Goal: Task Accomplishment & Management: Manage account settings

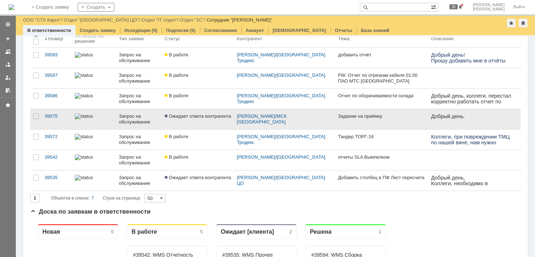
scroll to position [36, 0]
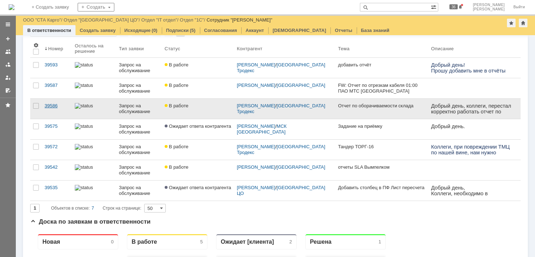
click at [62, 111] on link "39586" at bounding box center [57, 109] width 30 height 20
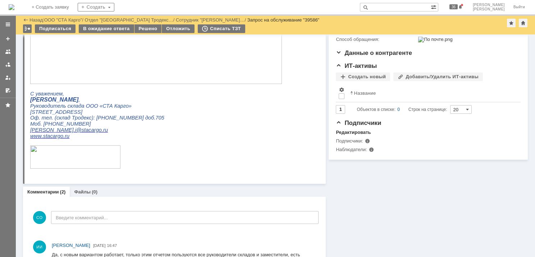
scroll to position [213, 0]
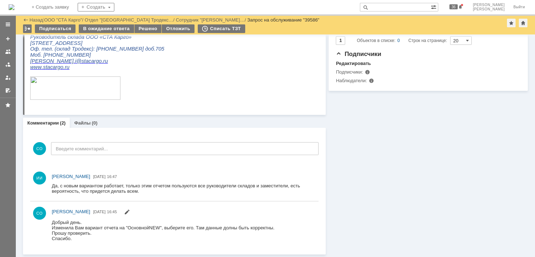
click at [371, 230] on div "Информация Задачи (0) Связи (0) SLA Статус Редактировать Ответственный: [PERSON…" at bounding box center [426, 38] width 202 height 433
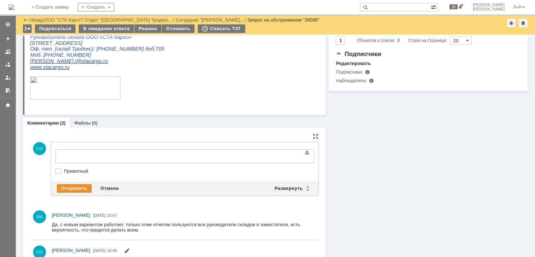
scroll to position [0, 0]
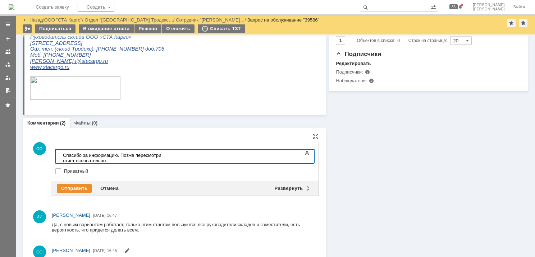
click at [162, 155] on div "Спасибо за информацию. Позже пересмотри отчет основательно." at bounding box center [114, 158] width 102 height 11
click at [75, 189] on div "Отправить" at bounding box center [74, 188] width 35 height 9
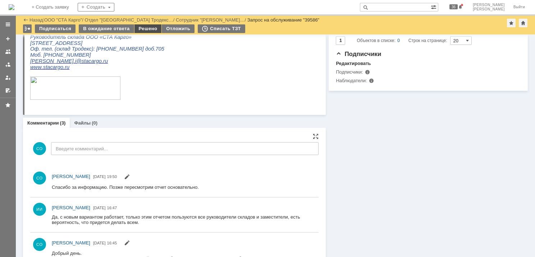
click at [153, 30] on div "Решено" at bounding box center [147, 28] width 27 height 9
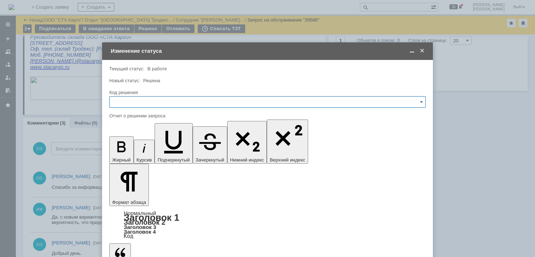
click at [160, 103] on input "text" at bounding box center [267, 101] width 316 height 11
click at [120, 194] on div "Решено" at bounding box center [267, 198] width 315 height 11
type input "Решено"
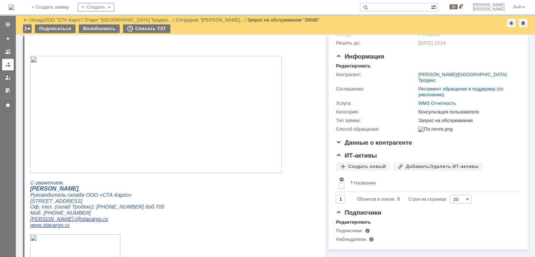
click at [5, 66] on div at bounding box center [8, 65] width 6 height 6
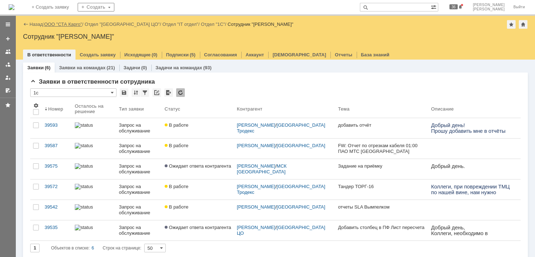
click at [79, 25] on link "ООО "СТА Карго"" at bounding box center [63, 24] width 38 height 5
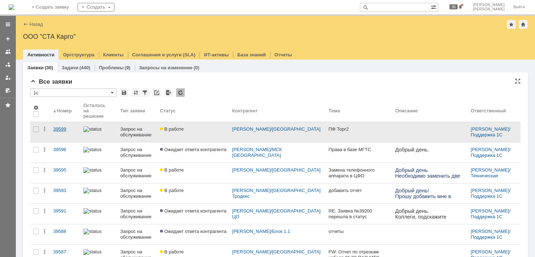
click at [68, 127] on div "39599" at bounding box center [65, 129] width 24 height 6
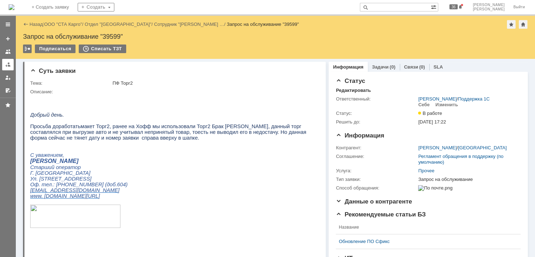
click at [6, 66] on div at bounding box center [8, 65] width 6 height 6
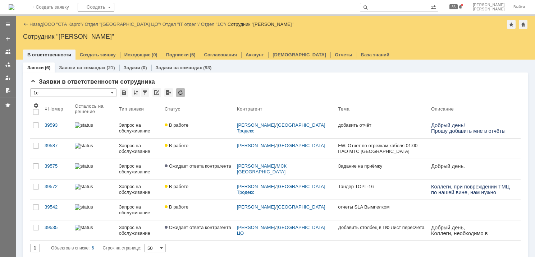
click at [414, 28] on div "Назад | ООО "СТА Карго" / Отдел "[GEOGRAPHIC_DATA] ЦО" / Отдел "IT отдел" / Отд…" at bounding box center [275, 24] width 504 height 9
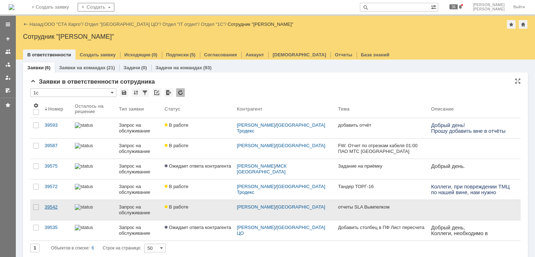
click at [59, 209] on div "39542" at bounding box center [57, 207] width 24 height 6
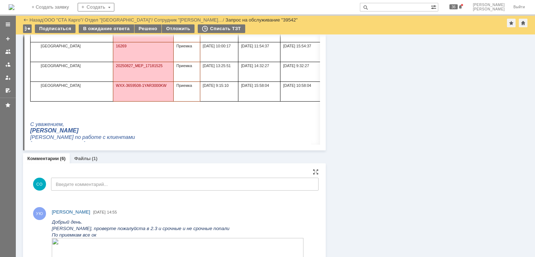
scroll to position [611, 0]
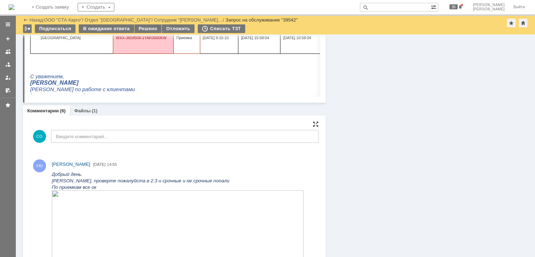
click at [313, 124] on div at bounding box center [316, 124] width 6 height 6
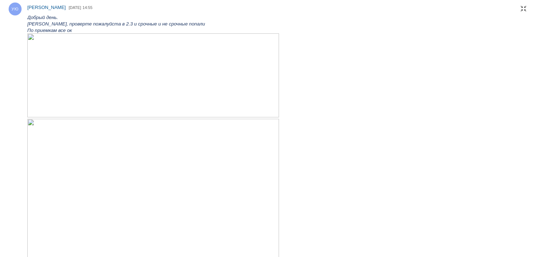
scroll to position [0, 0]
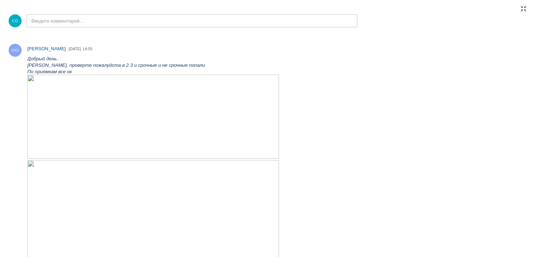
click at [128, 103] on img at bounding box center [152, 117] width 251 height 84
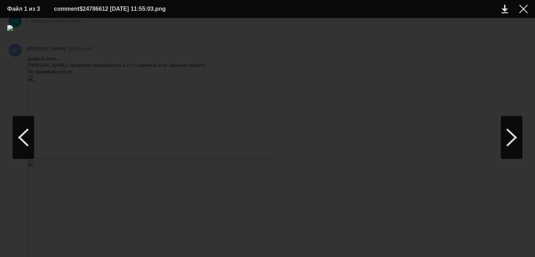
drag, startPoint x: 524, startPoint y: 9, endPoint x: 461, endPoint y: 42, distance: 71.7
click at [524, 9] on div at bounding box center [523, 9] width 9 height 9
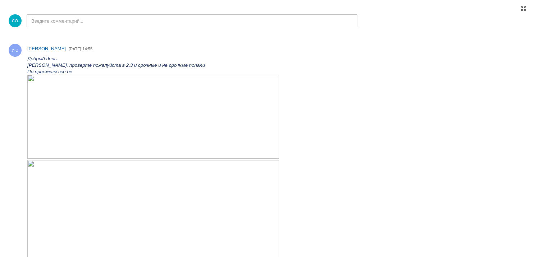
click at [161, 76] on img at bounding box center [152, 117] width 251 height 84
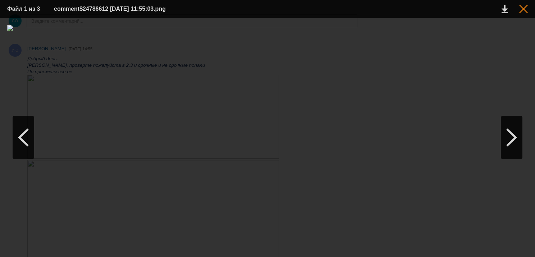
click at [523, 8] on div at bounding box center [523, 9] width 9 height 9
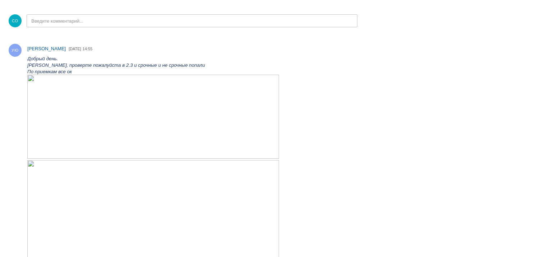
drag, startPoint x: 523, startPoint y: 10, endPoint x: 504, endPoint y: 14, distance: 19.9
click at [523, 10] on div at bounding box center [523, 9] width 6 height 6
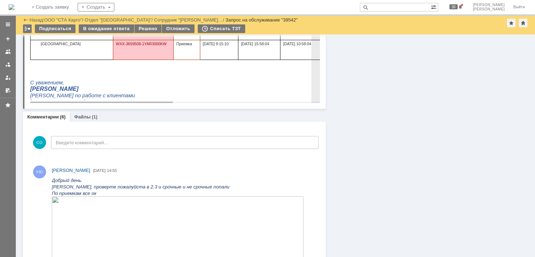
scroll to position [517, 0]
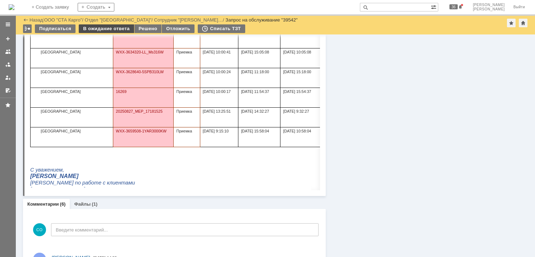
click at [111, 30] on div "В ожидание ответа" at bounding box center [106, 28] width 55 height 9
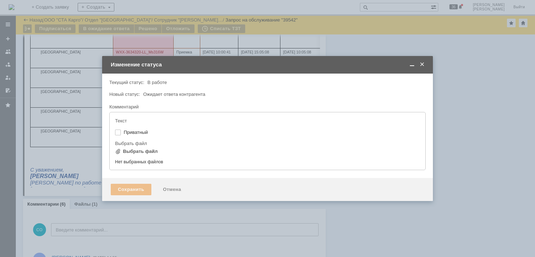
type input "[не указано]"
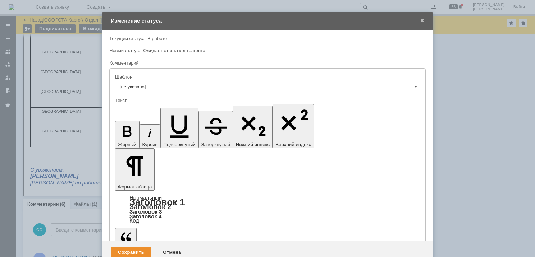
scroll to position [0, 0]
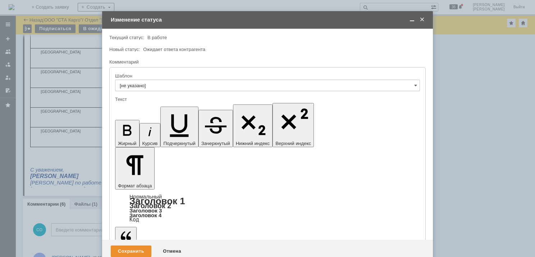
scroll to position [226, 3]
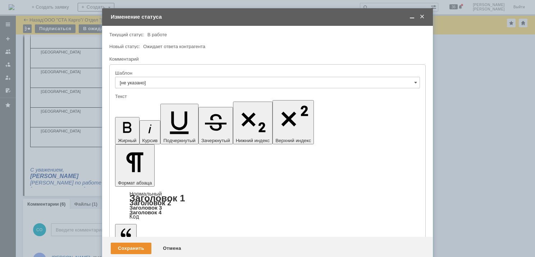
scroll to position [43, 2]
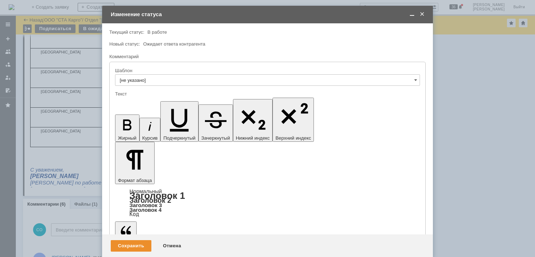
scroll to position [70, 2]
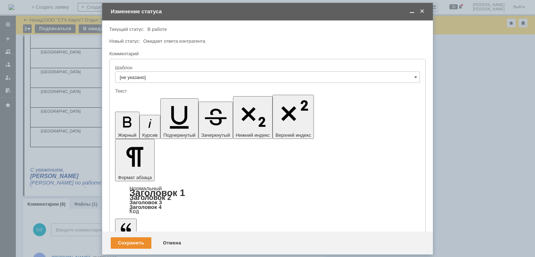
scroll to position [170, 2]
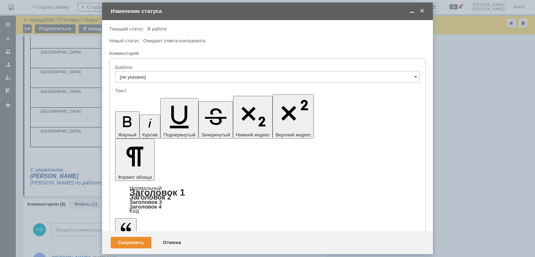
drag, startPoint x: 123, startPoint y: 2034, endPoint x: 123, endPoint y: 2038, distance: 4.0
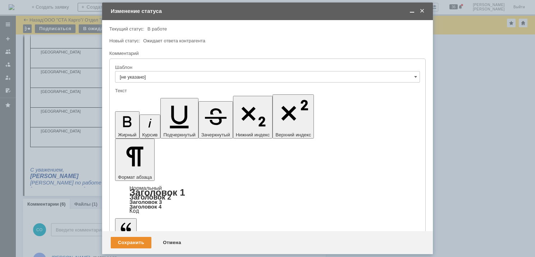
scroll to position [46, 2]
drag, startPoint x: 157, startPoint y: 1979, endPoint x: 198, endPoint y: 1978, distance: 41.0
copy div "с Номером SLA 2.3"
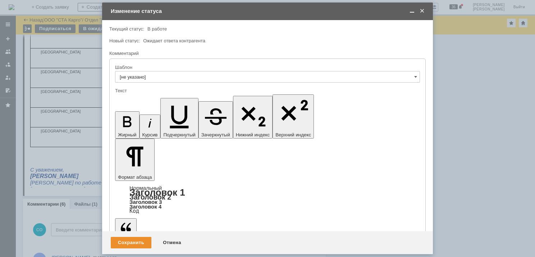
scroll to position [177, 3]
drag, startPoint x: 258, startPoint y: 2045, endPoint x: 122, endPoint y: 2044, distance: 136.5
copy div "Далее с Номером SLA 2.1 попадают заявки с видом операции"
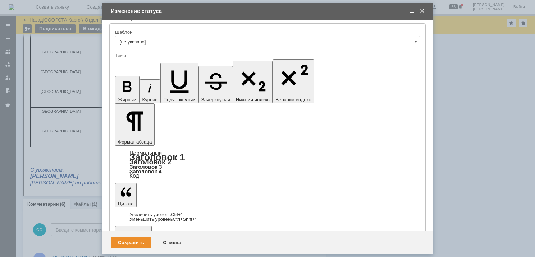
scroll to position [167, 2]
click at [119, 241] on div "Сохранить" at bounding box center [131, 242] width 41 height 11
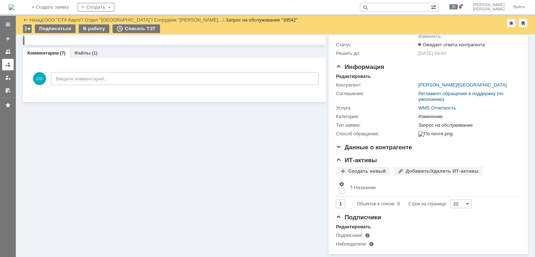
scroll to position [718, 0]
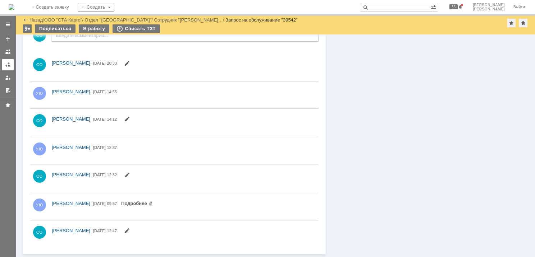
click at [5, 68] on link at bounding box center [7, 64] width 11 height 11
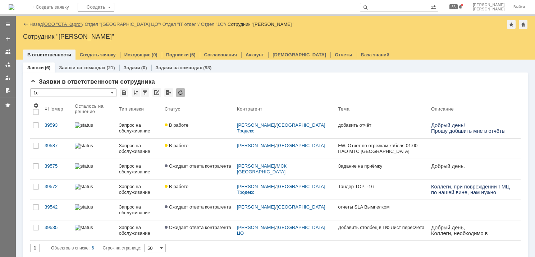
click at [69, 26] on link "ООО "СТА Карго"" at bounding box center [63, 24] width 38 height 5
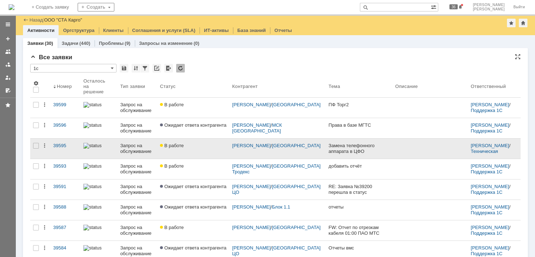
scroll to position [36, 0]
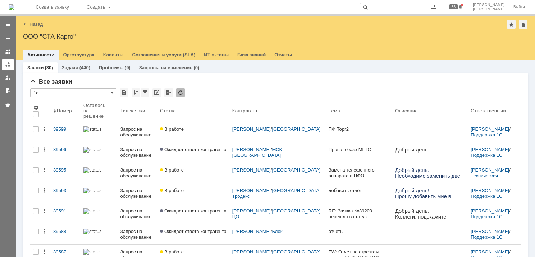
click at [9, 66] on div at bounding box center [8, 65] width 6 height 6
